Goal: Task Accomplishment & Management: Complete application form

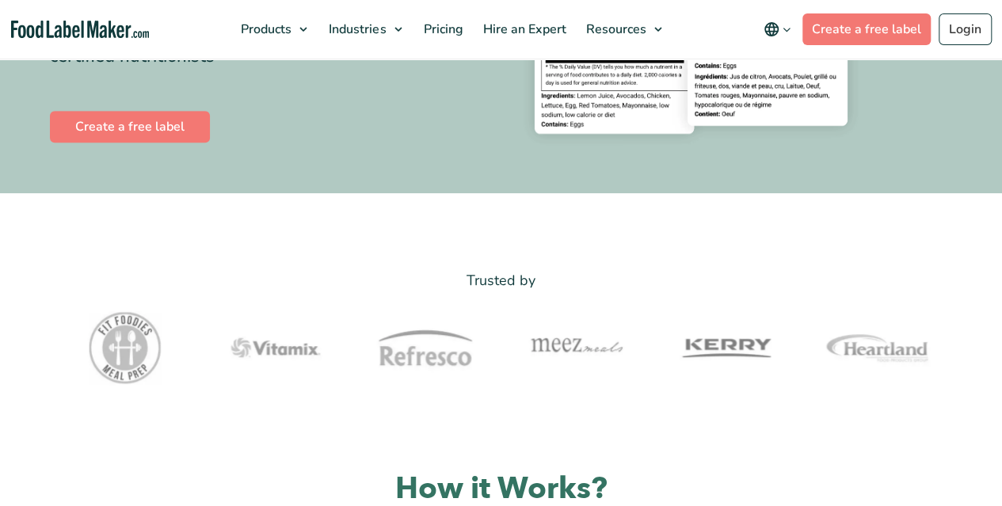
scroll to position [393, 0]
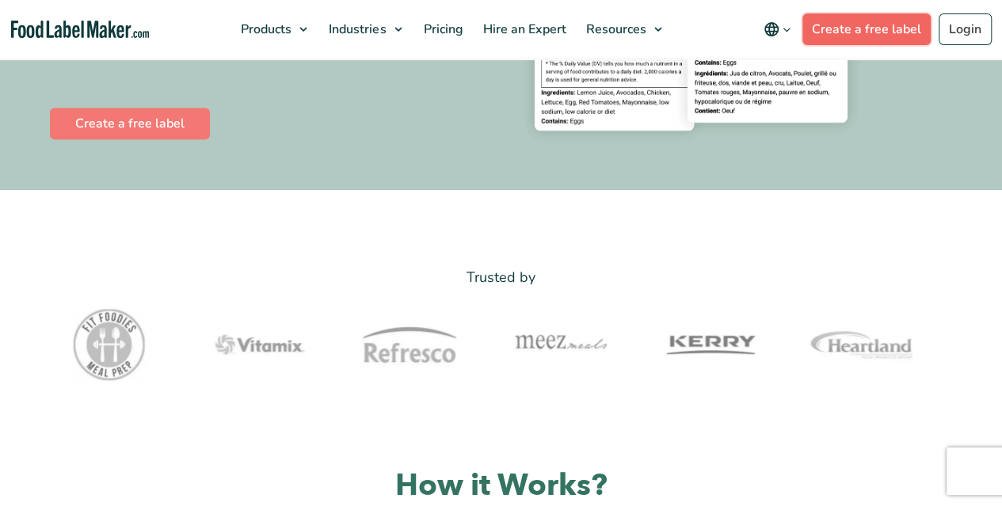
click at [872, 40] on link "Create a free label" at bounding box center [866, 29] width 128 height 32
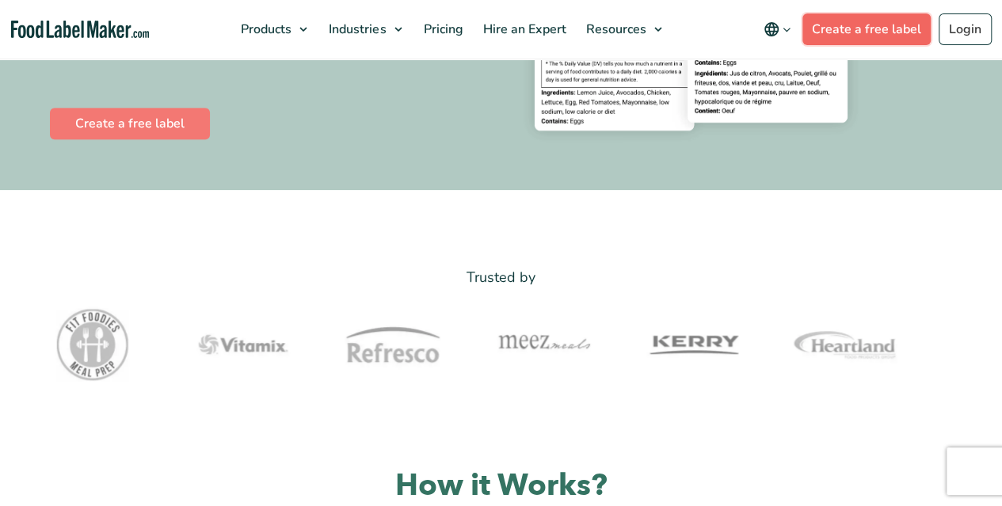
scroll to position [396, 0]
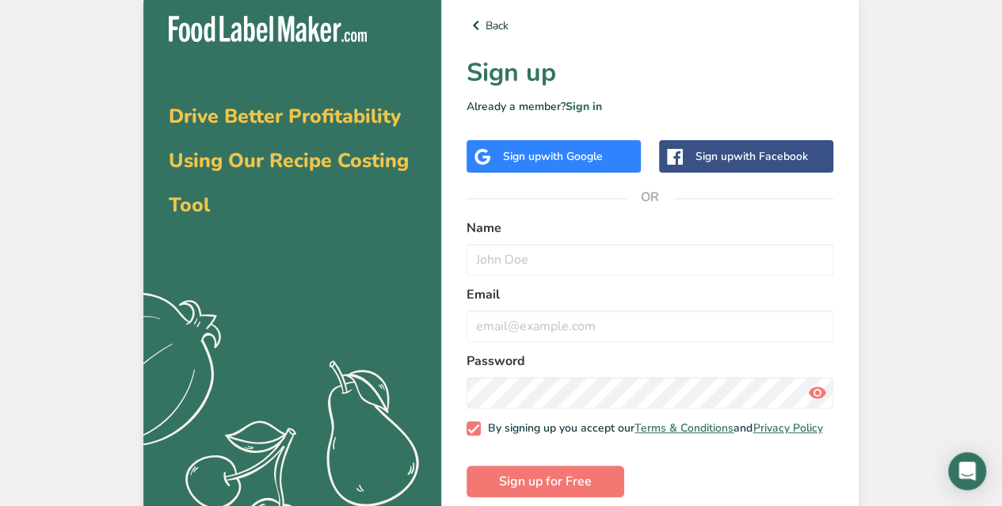
click at [614, 150] on div "Sign up with Google" at bounding box center [553, 156] width 174 height 32
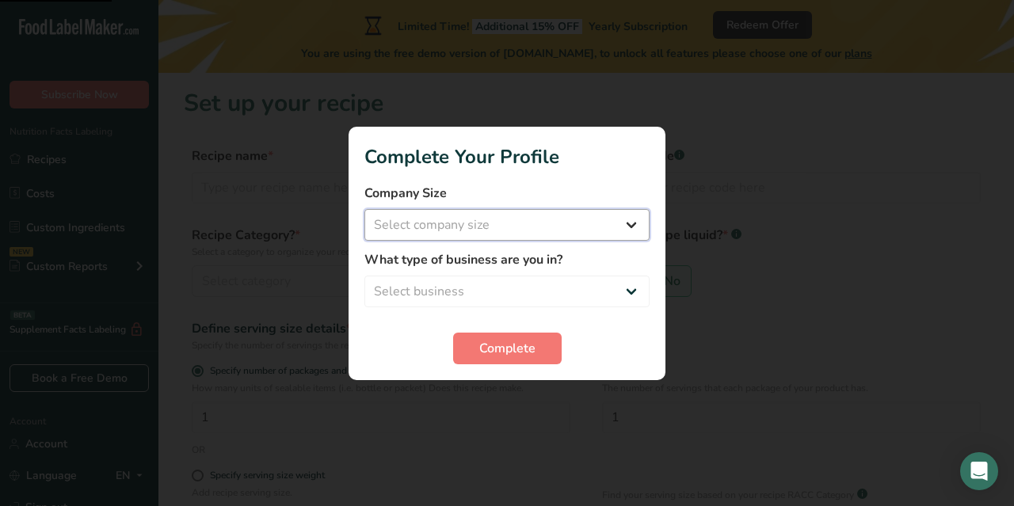
click at [542, 226] on select "Select company size Fewer than 10 Employees 10 to 50 Employees 51 to 500 Employ…" at bounding box center [506, 225] width 285 height 32
select select "1"
click at [364, 209] on select "Select company size Fewer than 10 Employees 10 to 50 Employees 51 to 500 Employ…" at bounding box center [506, 225] width 285 height 32
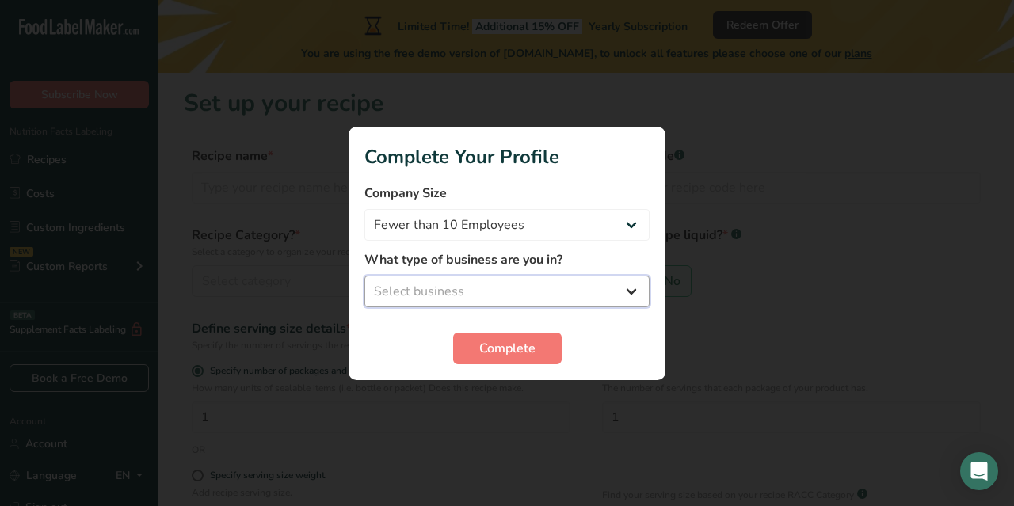
click at [488, 289] on select "Select business Packaged Food Manufacturer Restaurant & Cafe Bakery Meal Plans …" at bounding box center [506, 292] width 285 height 32
select select "2"
click at [364, 276] on select "Select business Packaged Food Manufacturer Restaurant & Cafe Bakery Meal Plans …" at bounding box center [506, 292] width 285 height 32
click at [466, 348] on button "Complete" at bounding box center [507, 349] width 108 height 32
